Goal: Find specific page/section: Find specific page/section

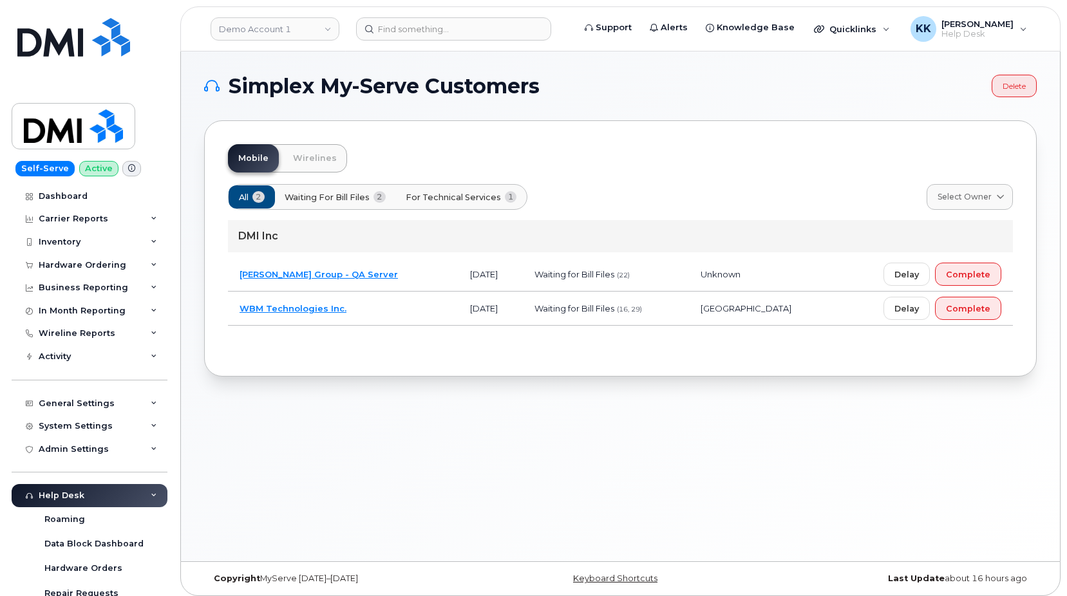
click at [393, 304] on td "WBM Technologies Inc." at bounding box center [343, 309] width 230 height 34
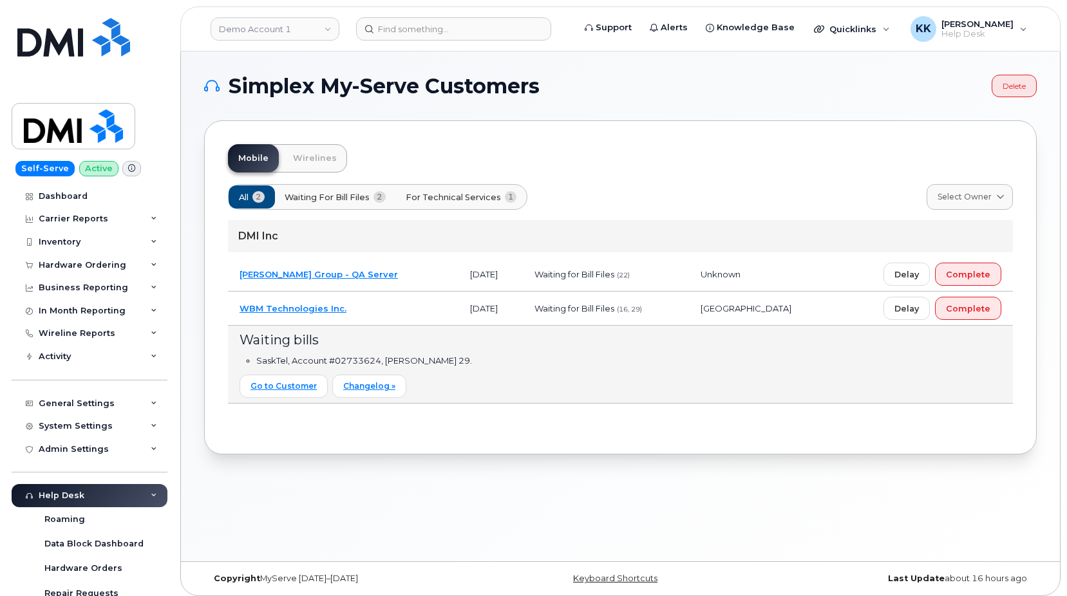
click at [393, 304] on td "WBM Technologies Inc." at bounding box center [343, 309] width 230 height 34
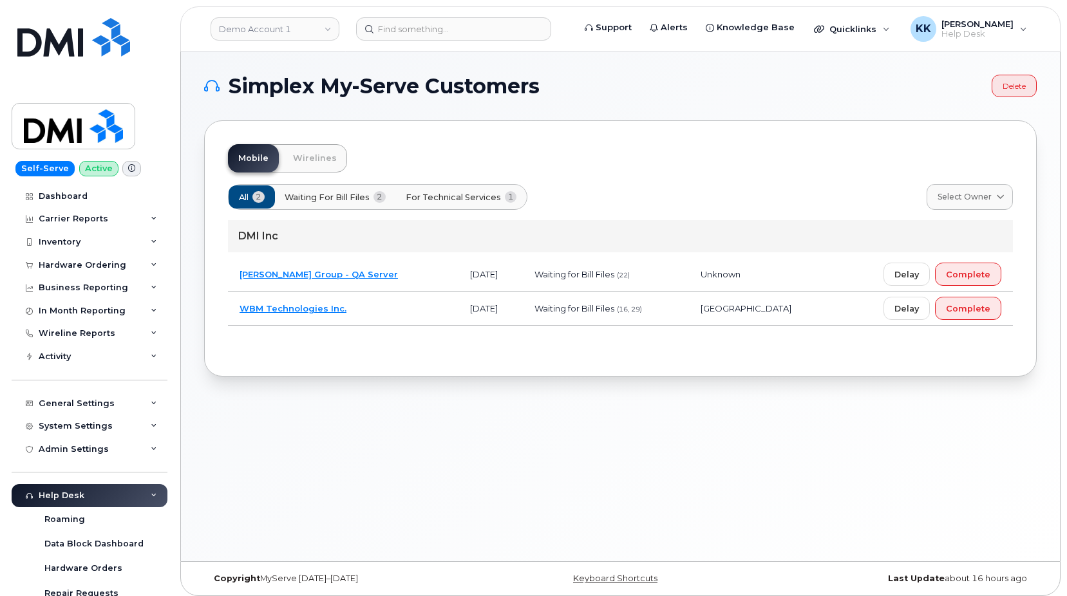
click at [422, 276] on td "Desjardins Group - QA Server" at bounding box center [343, 275] width 230 height 34
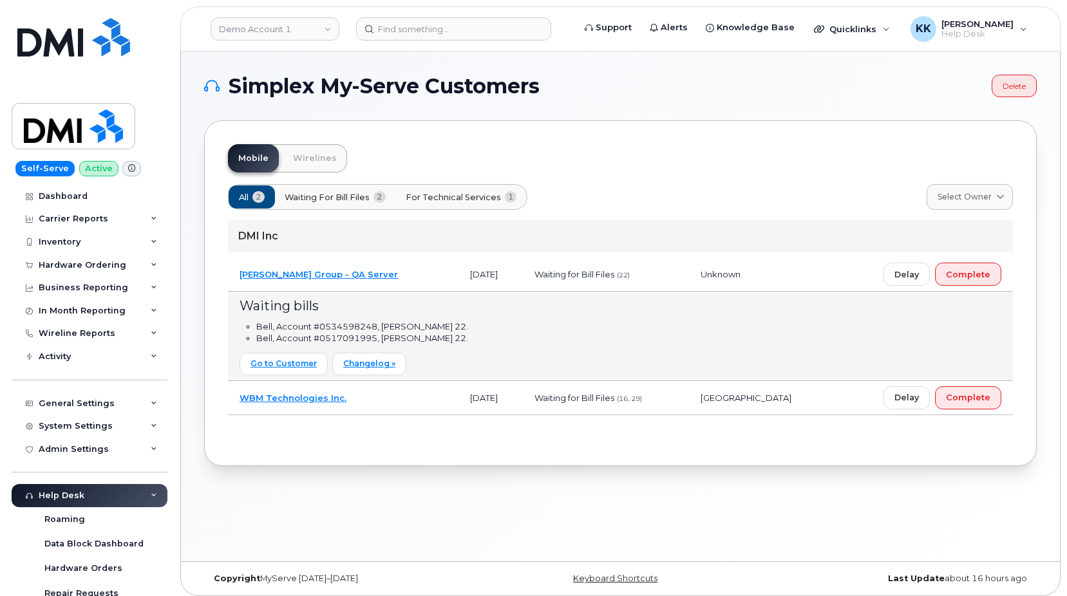
click at [422, 276] on td "Desjardins Group - QA Server" at bounding box center [343, 275] width 230 height 34
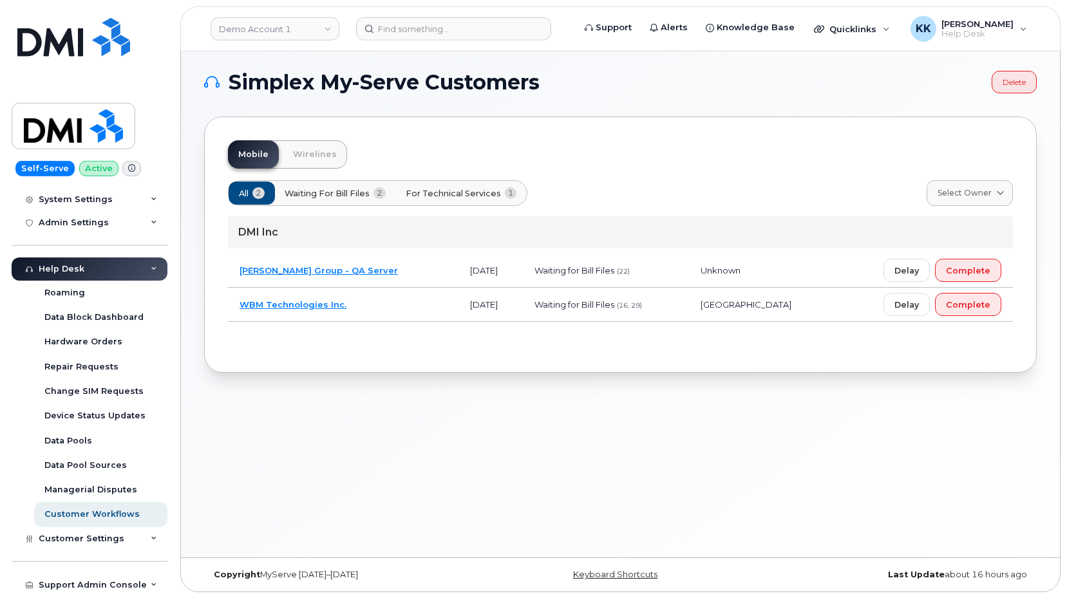
scroll to position [6, 0]
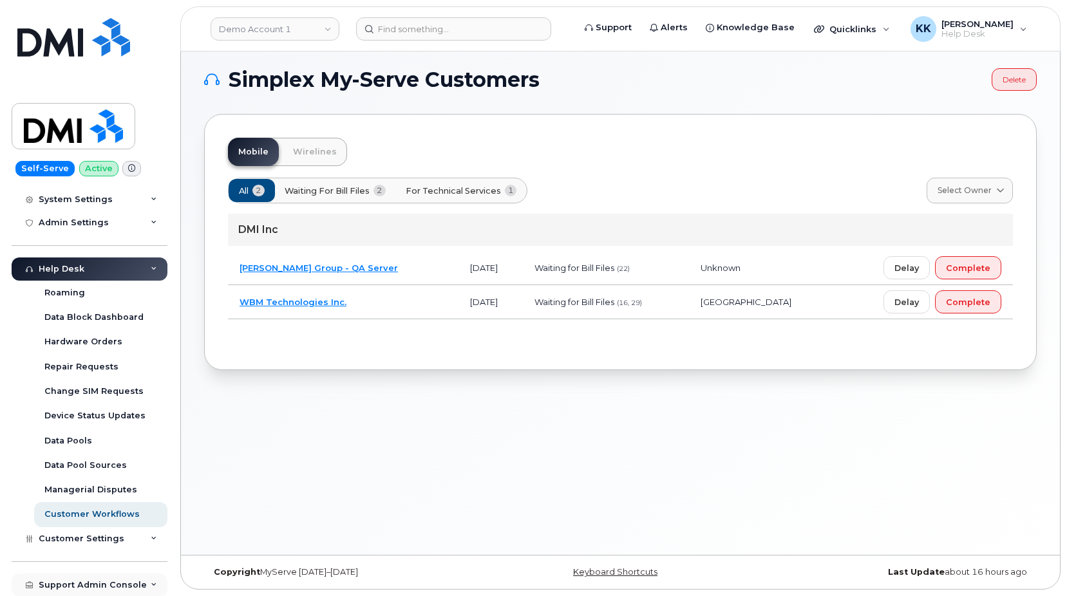
click at [79, 580] on div "Support Admin Console" at bounding box center [90, 585] width 156 height 23
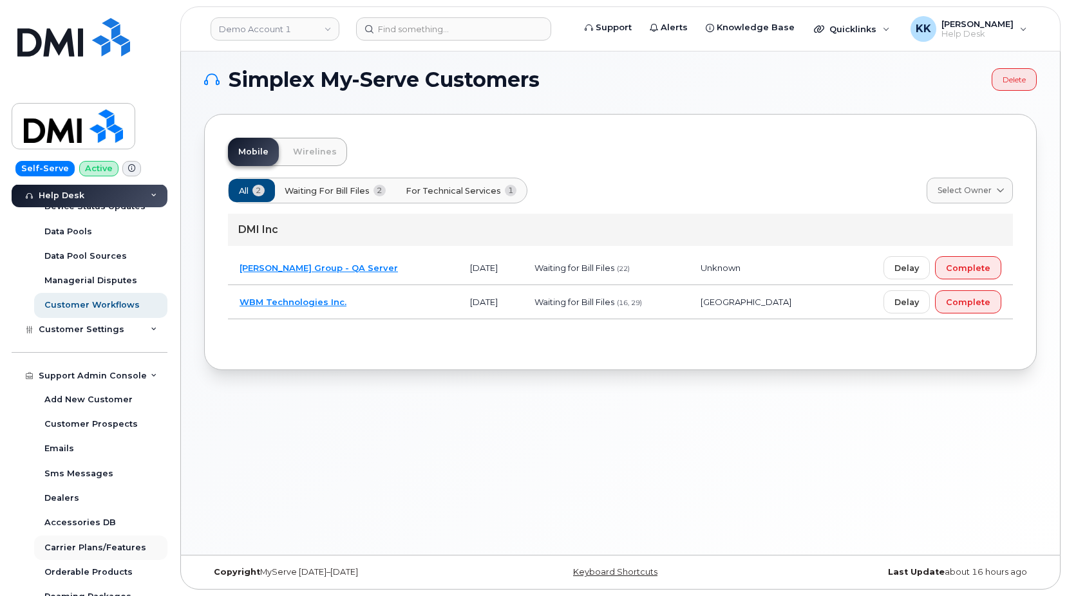
scroll to position [473, 0]
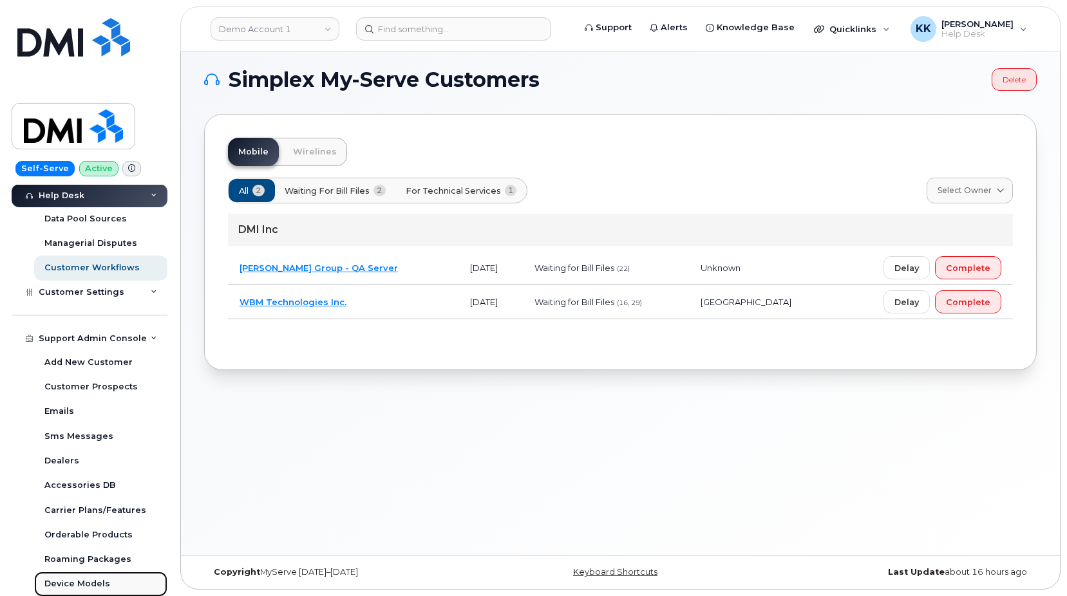
click at [88, 581] on div "Device Models" at bounding box center [77, 584] width 66 height 12
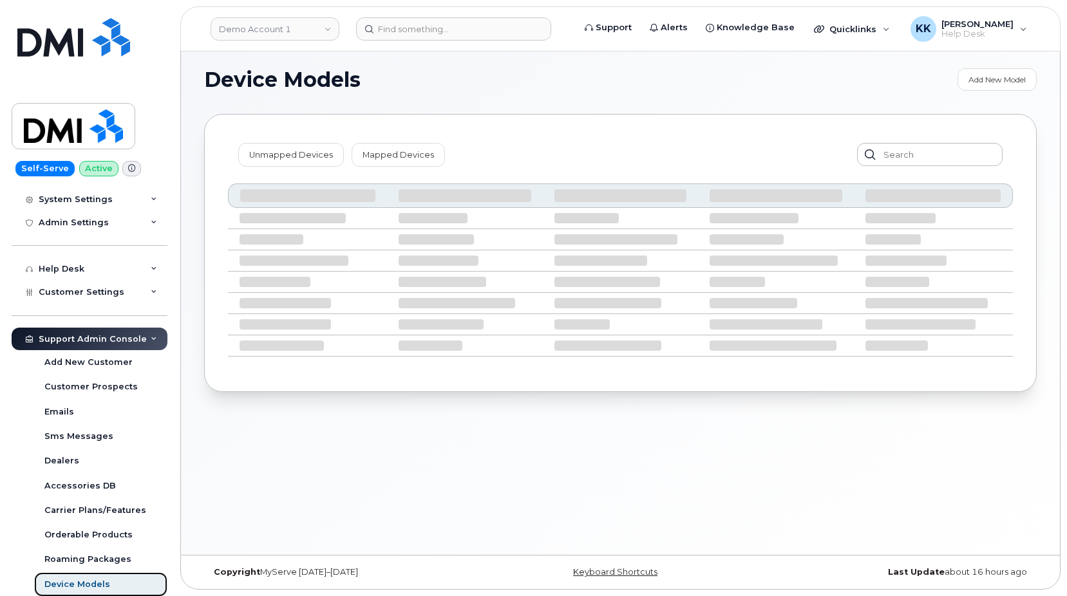
scroll to position [227, 0]
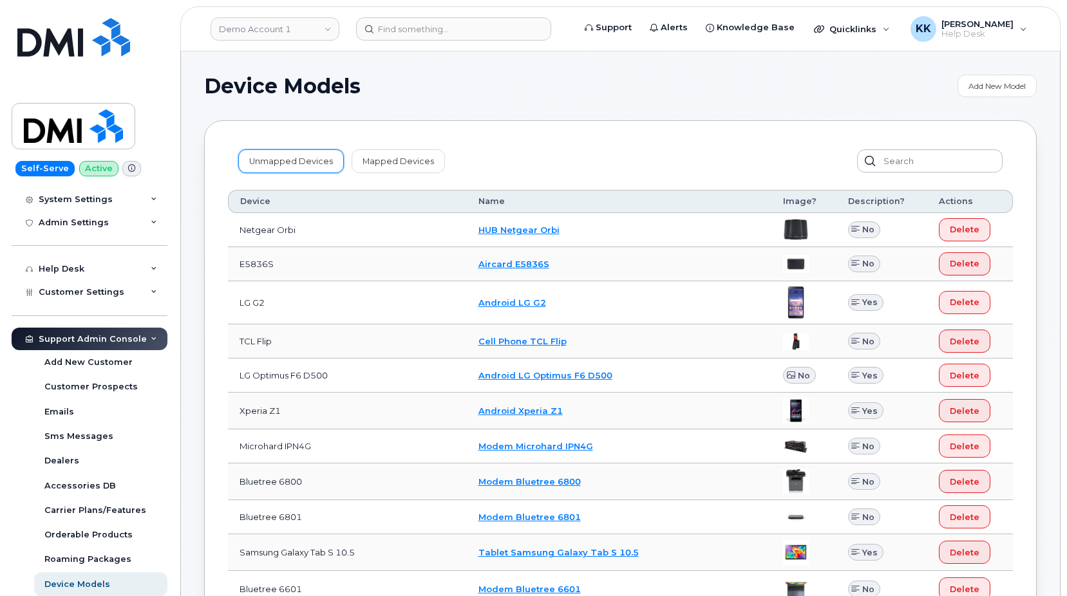
click at [292, 165] on link "Unmapped Devices" at bounding box center [291, 160] width 106 height 23
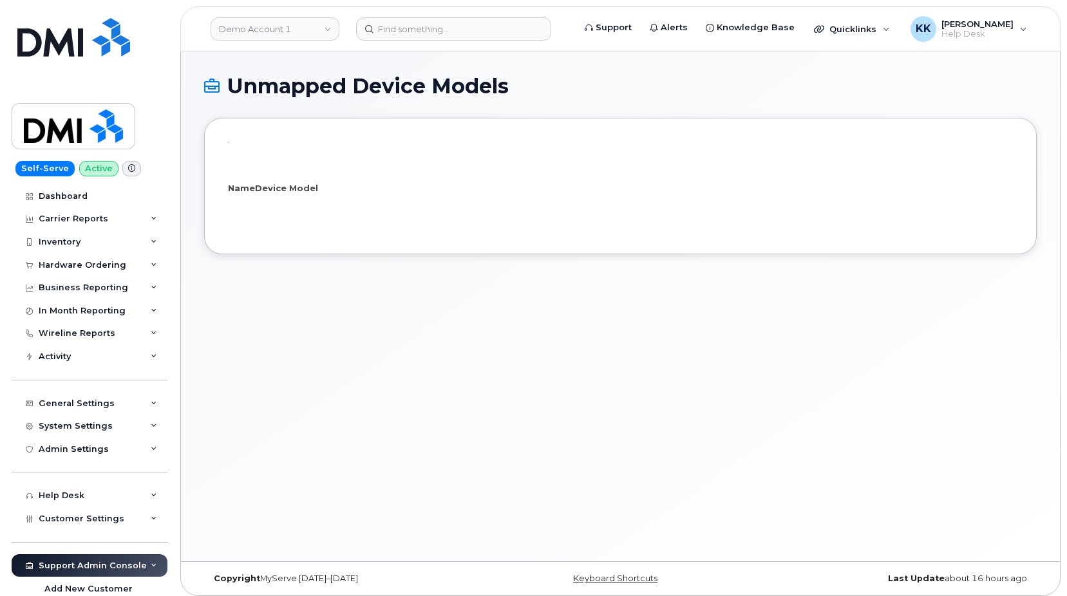
select select "25"
